Goal: Task Accomplishment & Management: Manage account settings

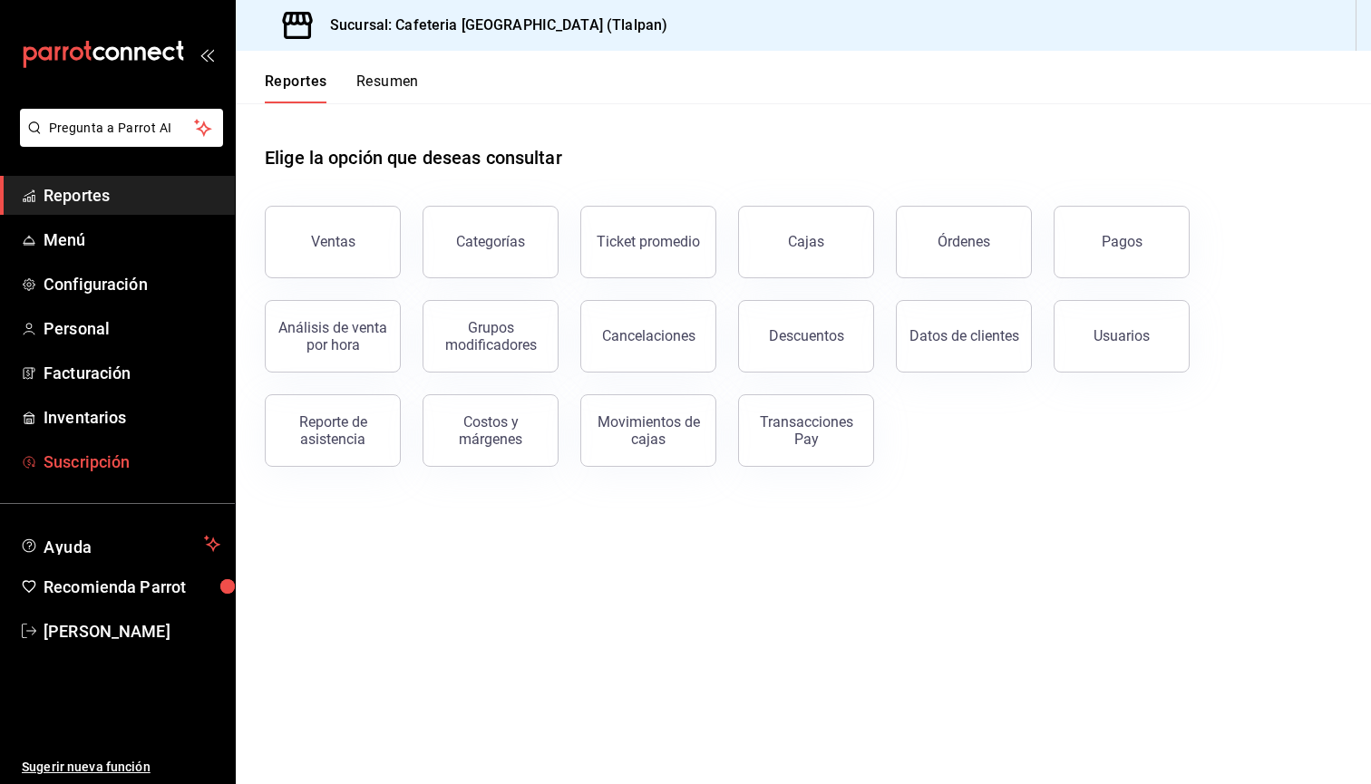
click at [122, 471] on span "Suscripción" at bounding box center [132, 462] width 177 height 24
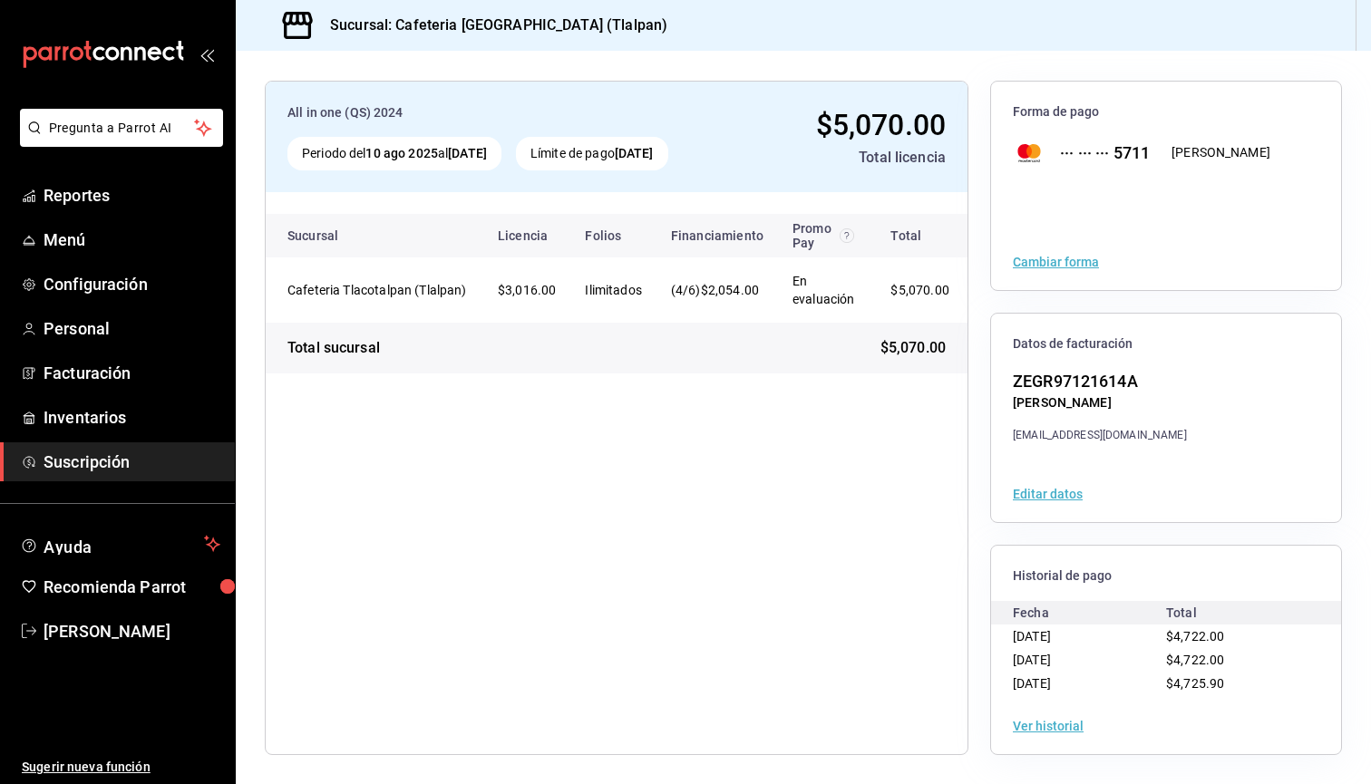
scroll to position [74, 0]
drag, startPoint x: 1232, startPoint y: 679, endPoint x: 1005, endPoint y: 631, distance: 232.6
click at [1005, 631] on div "Fecha Total [DATE] $4,722.00 [DATE] $4,722.00 [DATE] $4,725.90" at bounding box center [1166, 648] width 350 height 94
copy div "[DATE] $4,722.00 [DATE] $4,722.00 [DATE] $4,725.90"
click at [1014, 729] on button "Ver historial" at bounding box center [1048, 726] width 71 height 13
